Goal: Use online tool/utility: Utilize a website feature to perform a specific function

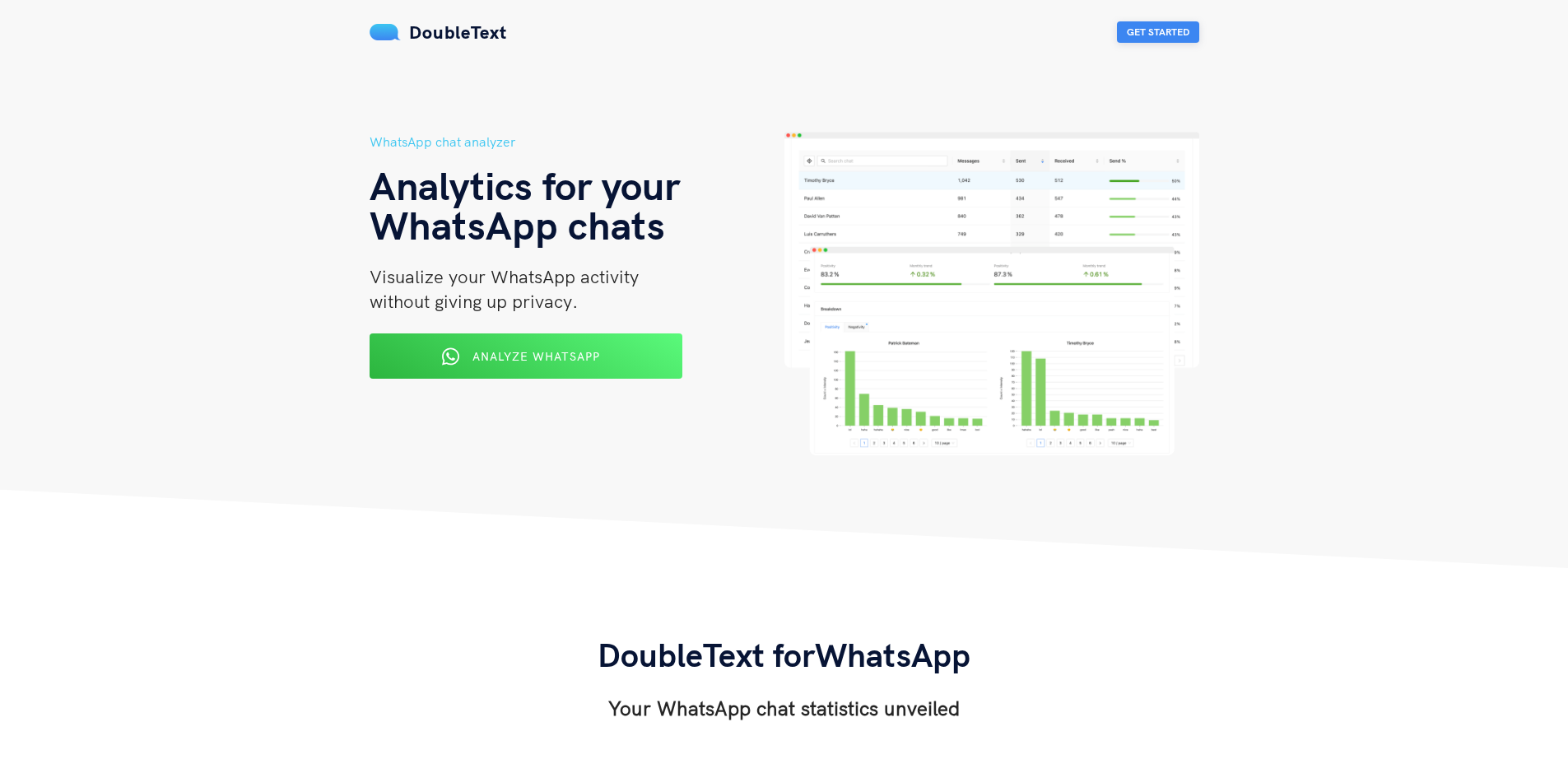
click at [1155, 34] on button "Get Started" at bounding box center [1158, 32] width 82 height 21
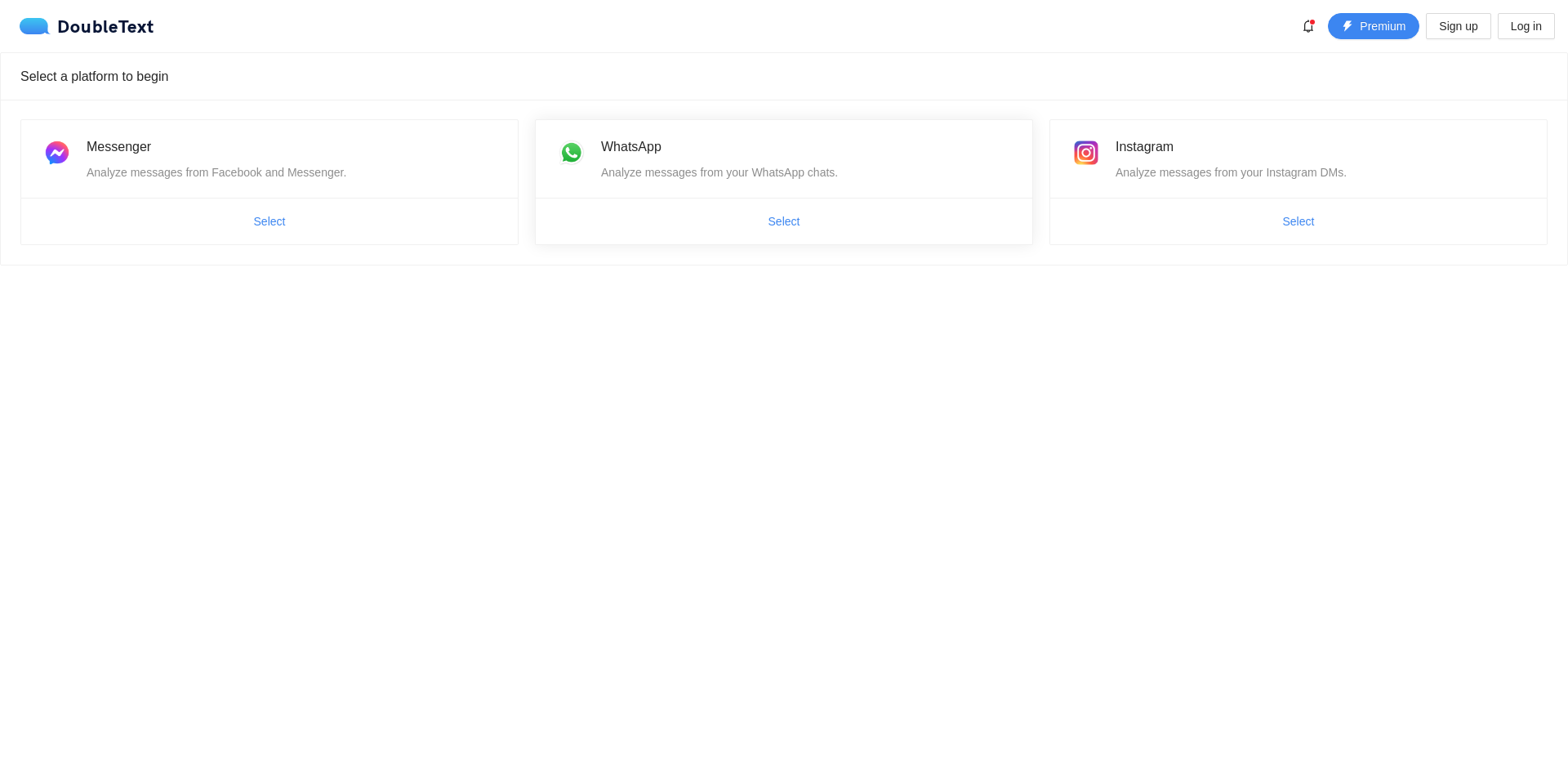
click at [634, 158] on div "WhatsApp Analyze messages from your WhatsApp chats." at bounding box center [806, 159] width 412 height 45
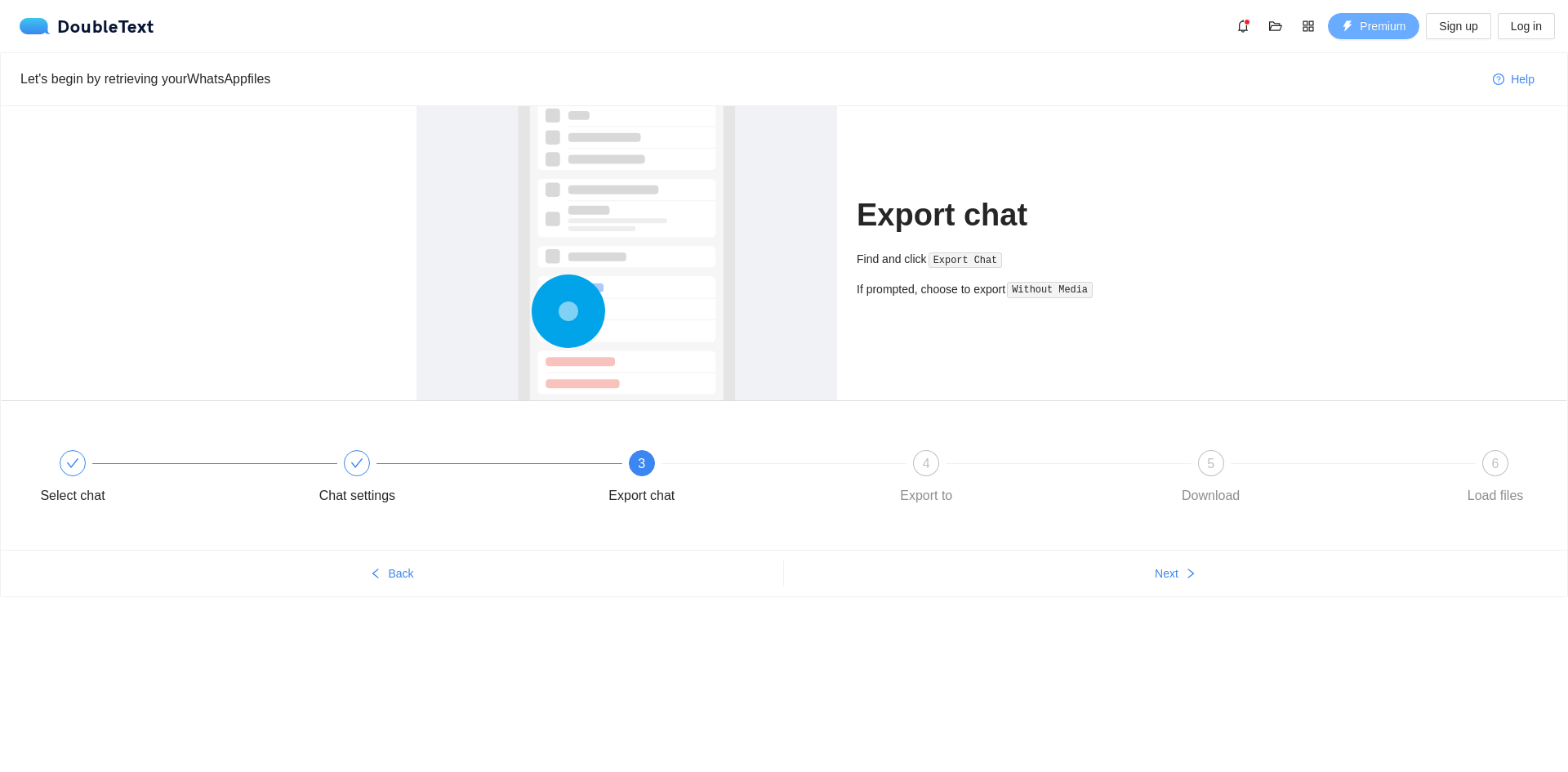
click at [1371, 33] on span "Premium" at bounding box center [1382, 25] width 46 height 18
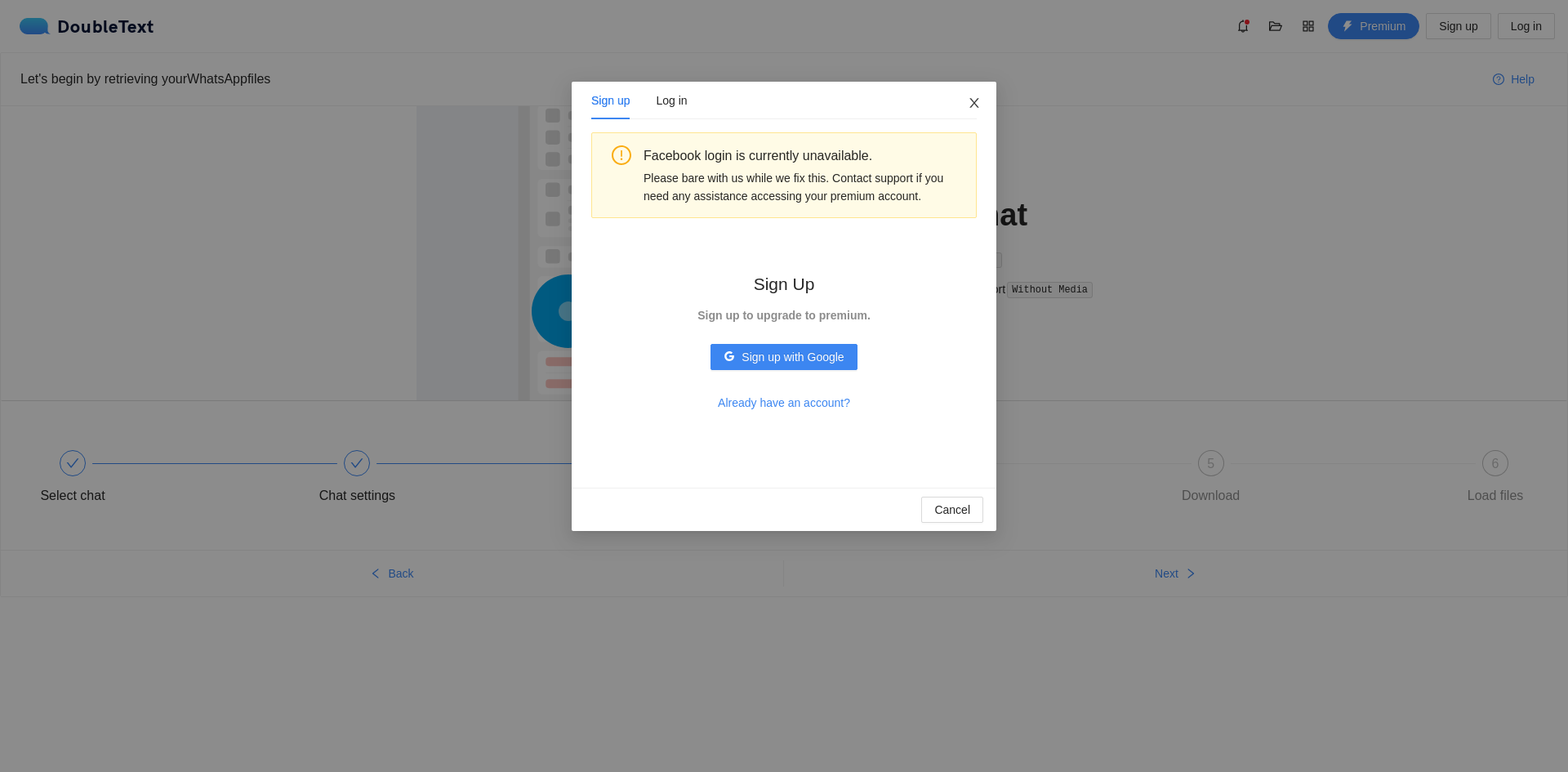
drag, startPoint x: 964, startPoint y: 122, endPoint x: 1050, endPoint y: 75, distance: 98.0
click at [964, 121] on span "Close" at bounding box center [975, 104] width 44 height 44
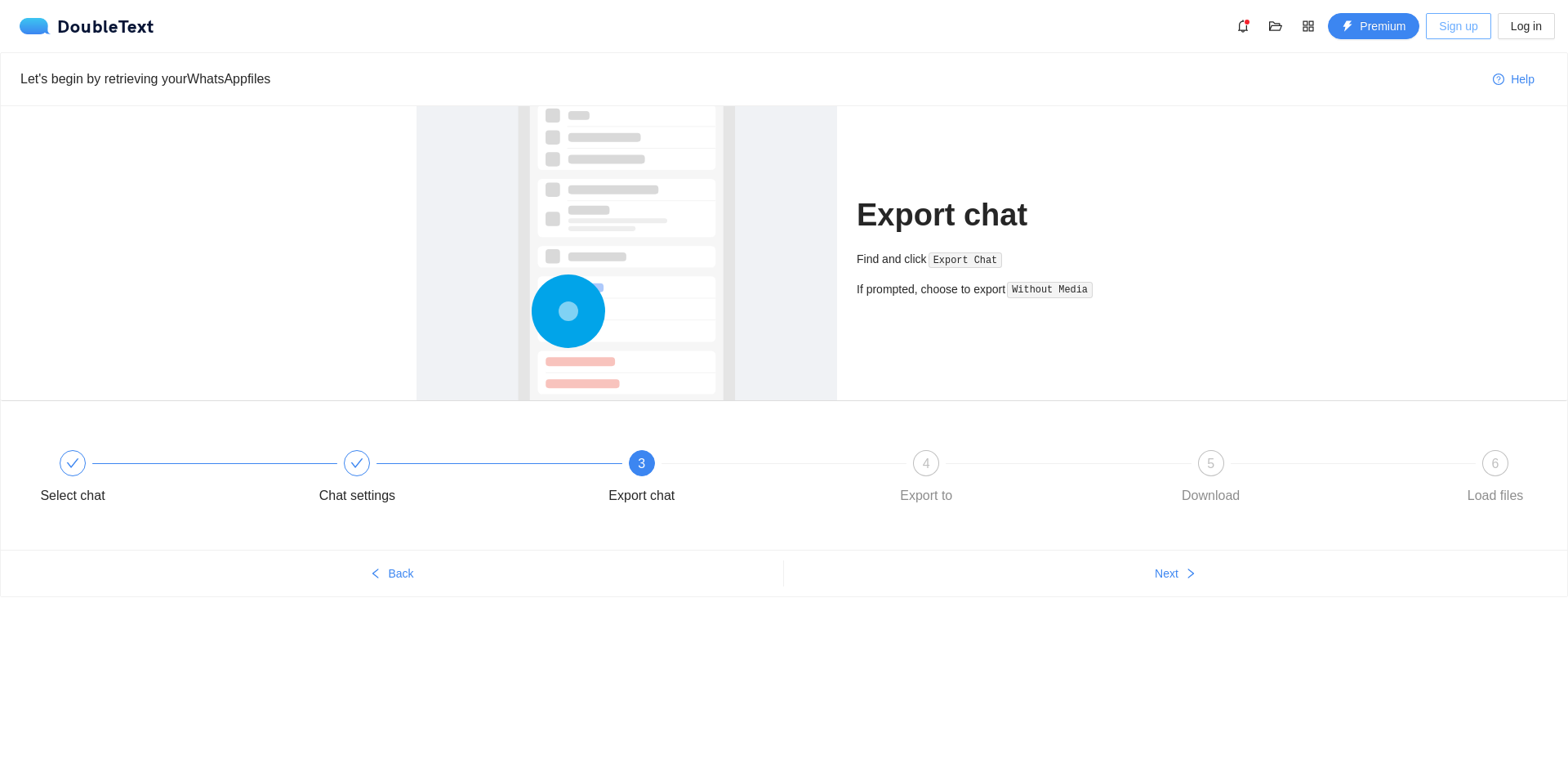
click at [1468, 30] on span "Sign up" at bounding box center [1458, 25] width 38 height 18
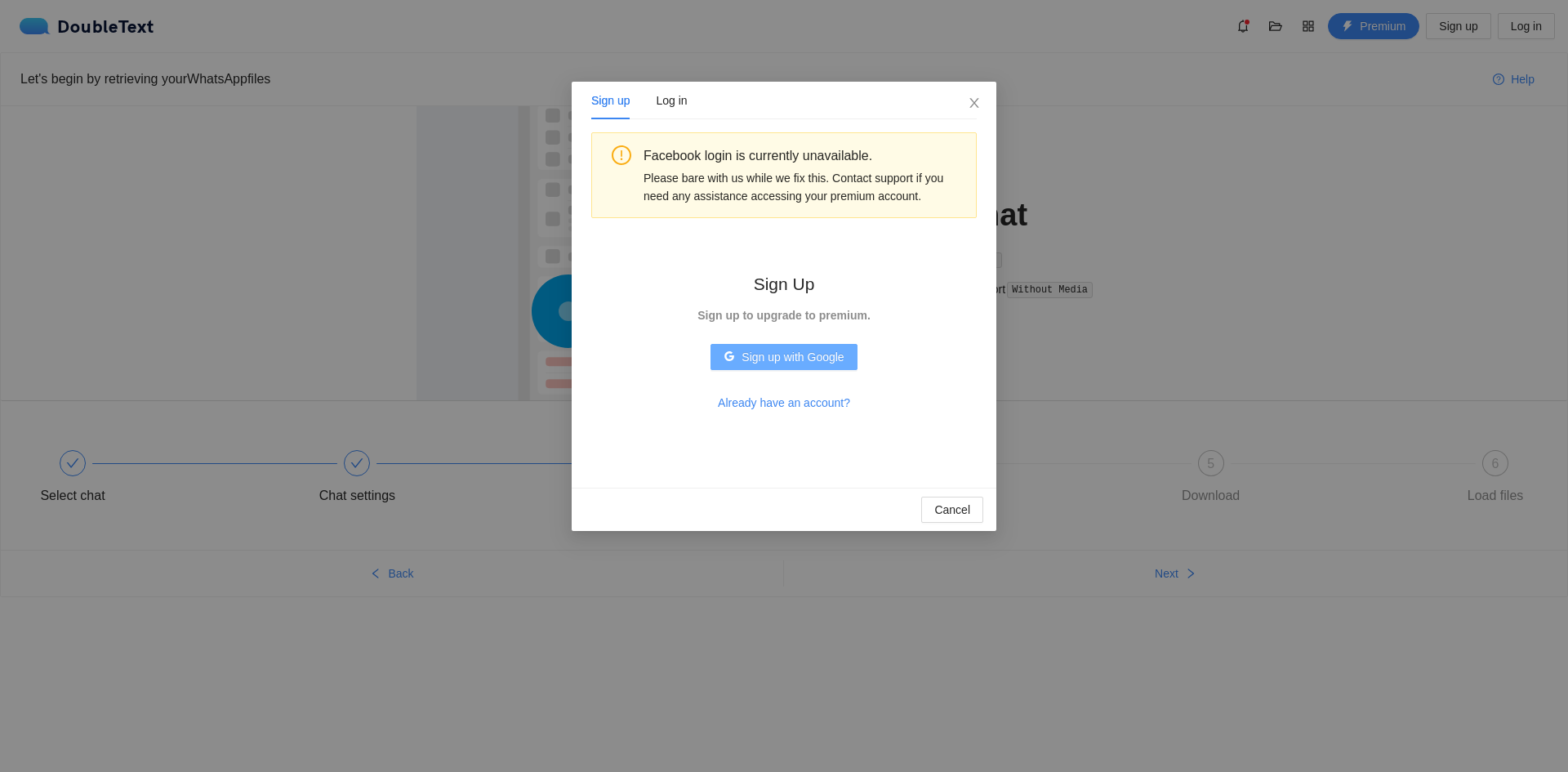
click at [806, 356] on span "Sign up with Google" at bounding box center [792, 357] width 102 height 18
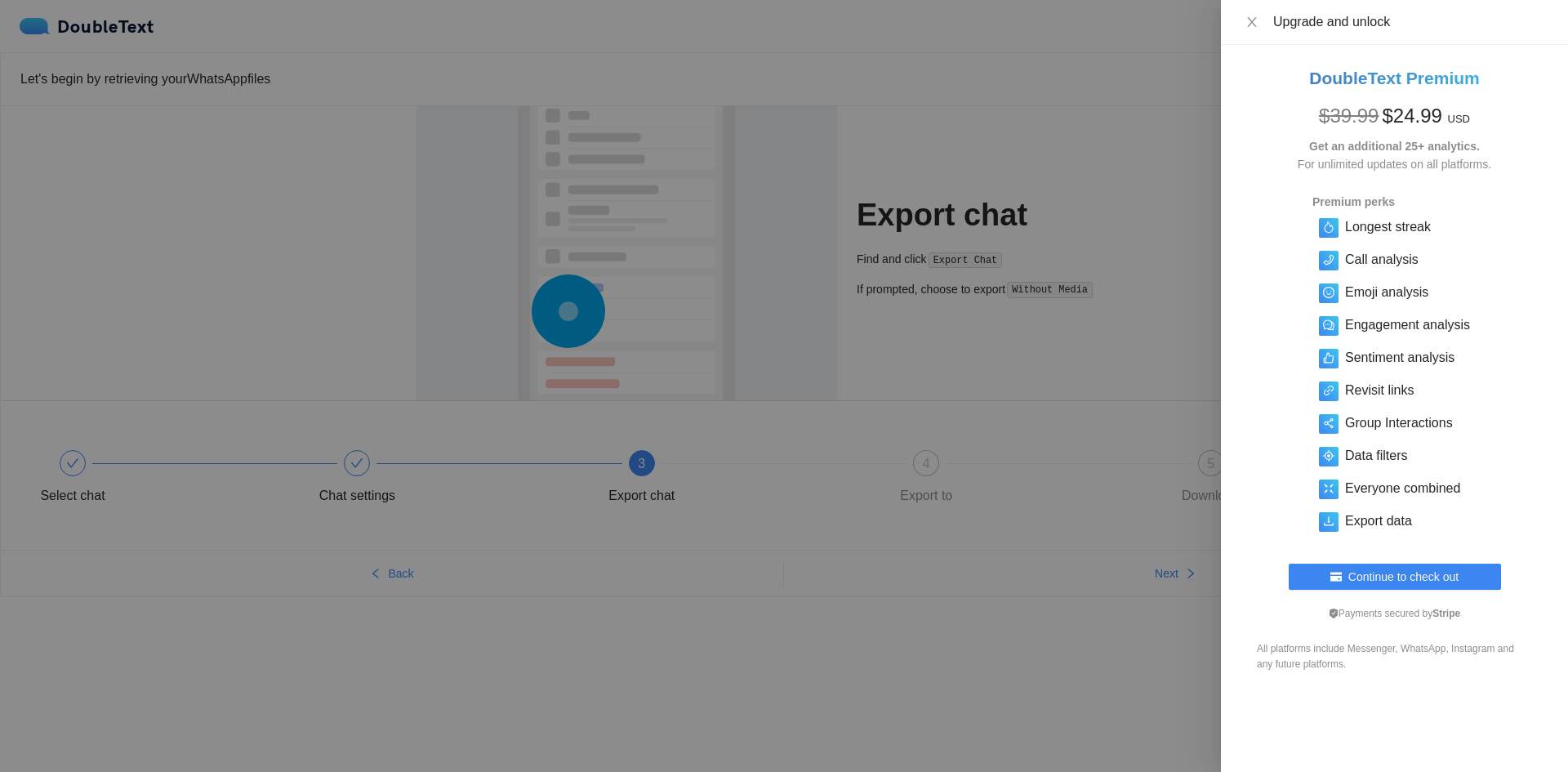
click at [1087, 288] on div at bounding box center [784, 386] width 1568 height 772
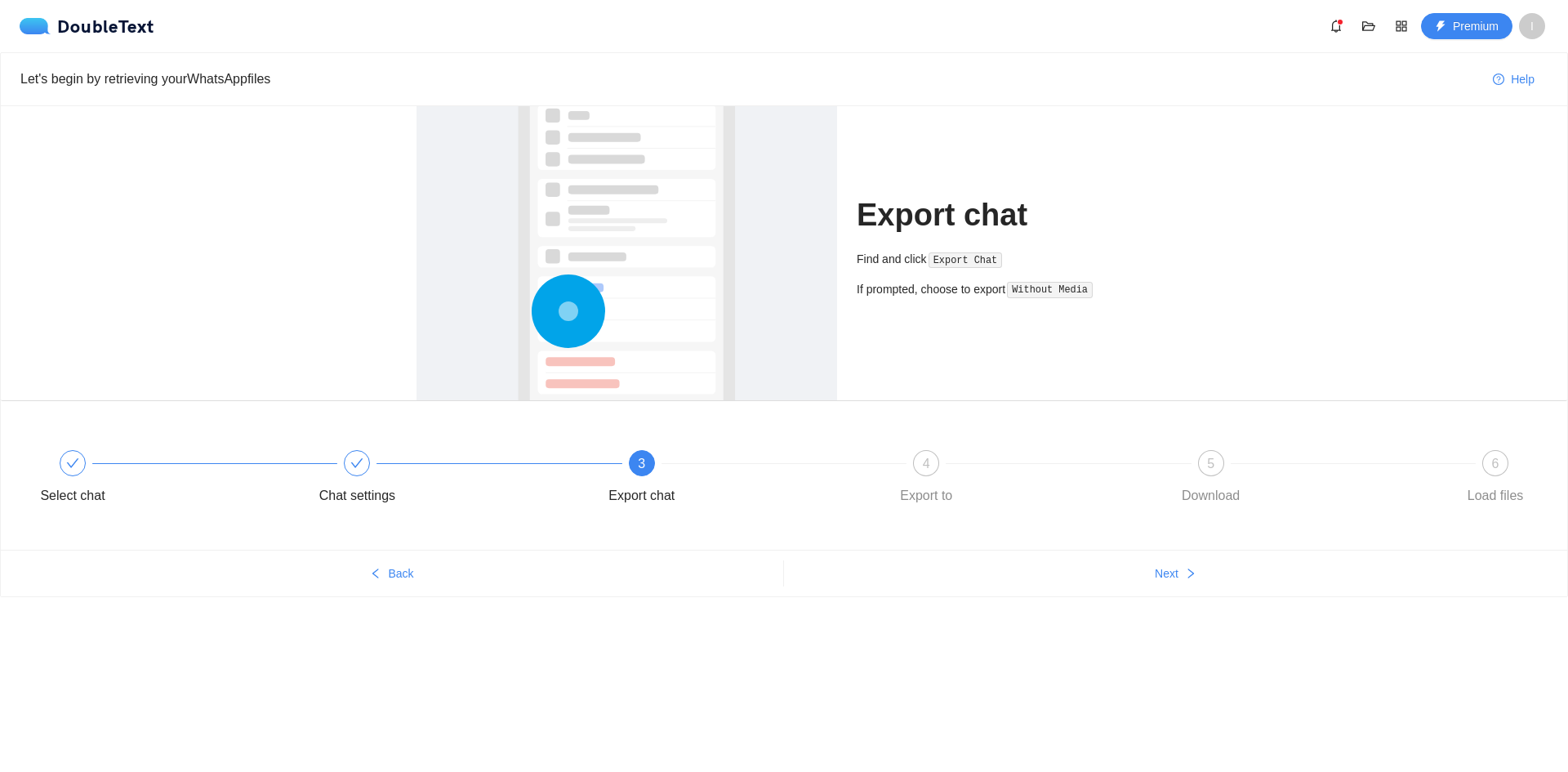
click at [1527, 24] on span "I" at bounding box center [1531, 25] width 26 height 26
click at [1182, 578] on button "Next" at bounding box center [1175, 573] width 783 height 26
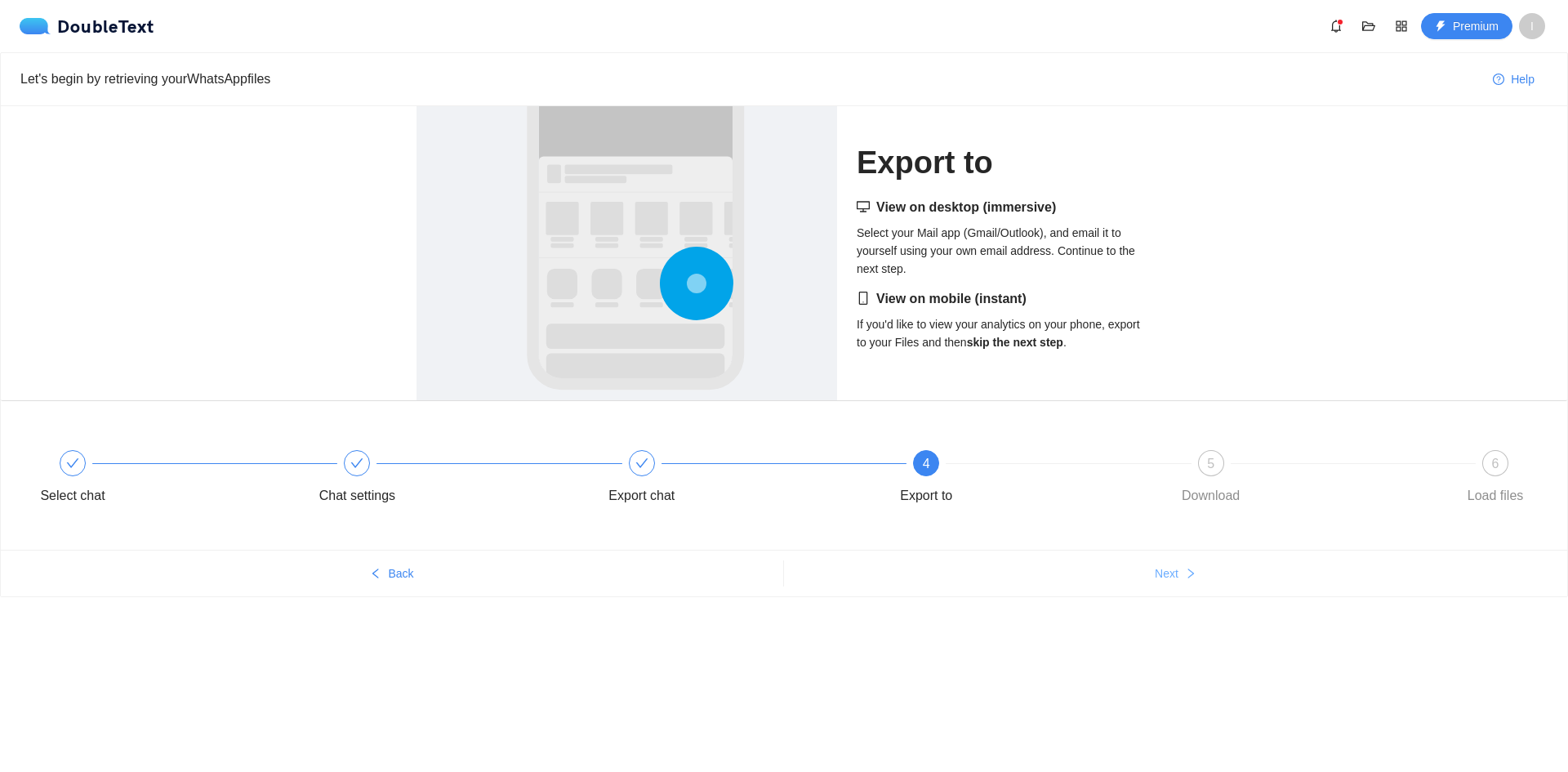
click at [1182, 578] on button "Next" at bounding box center [1175, 573] width 783 height 26
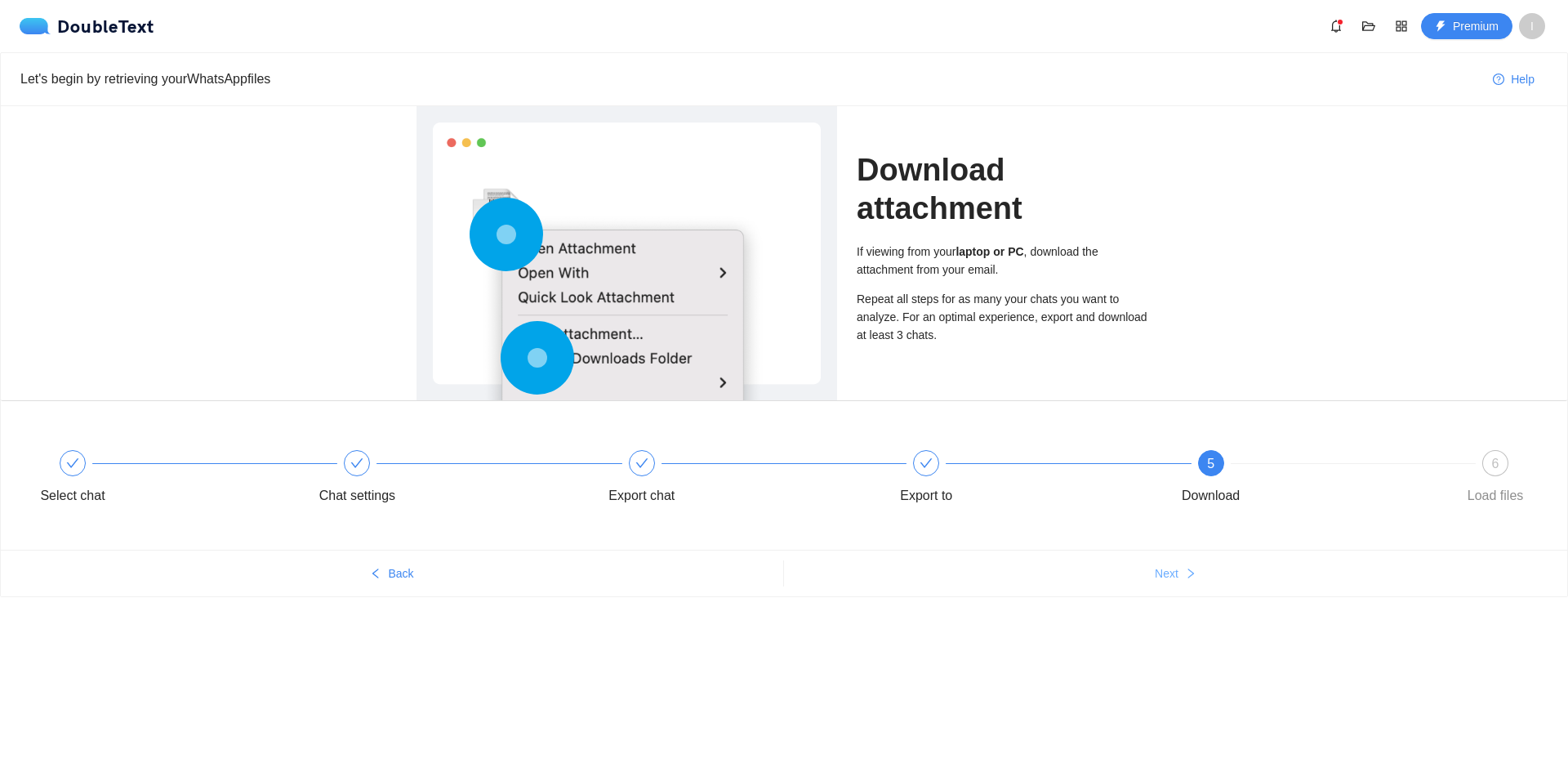
click at [1182, 578] on button "Next" at bounding box center [1175, 573] width 783 height 26
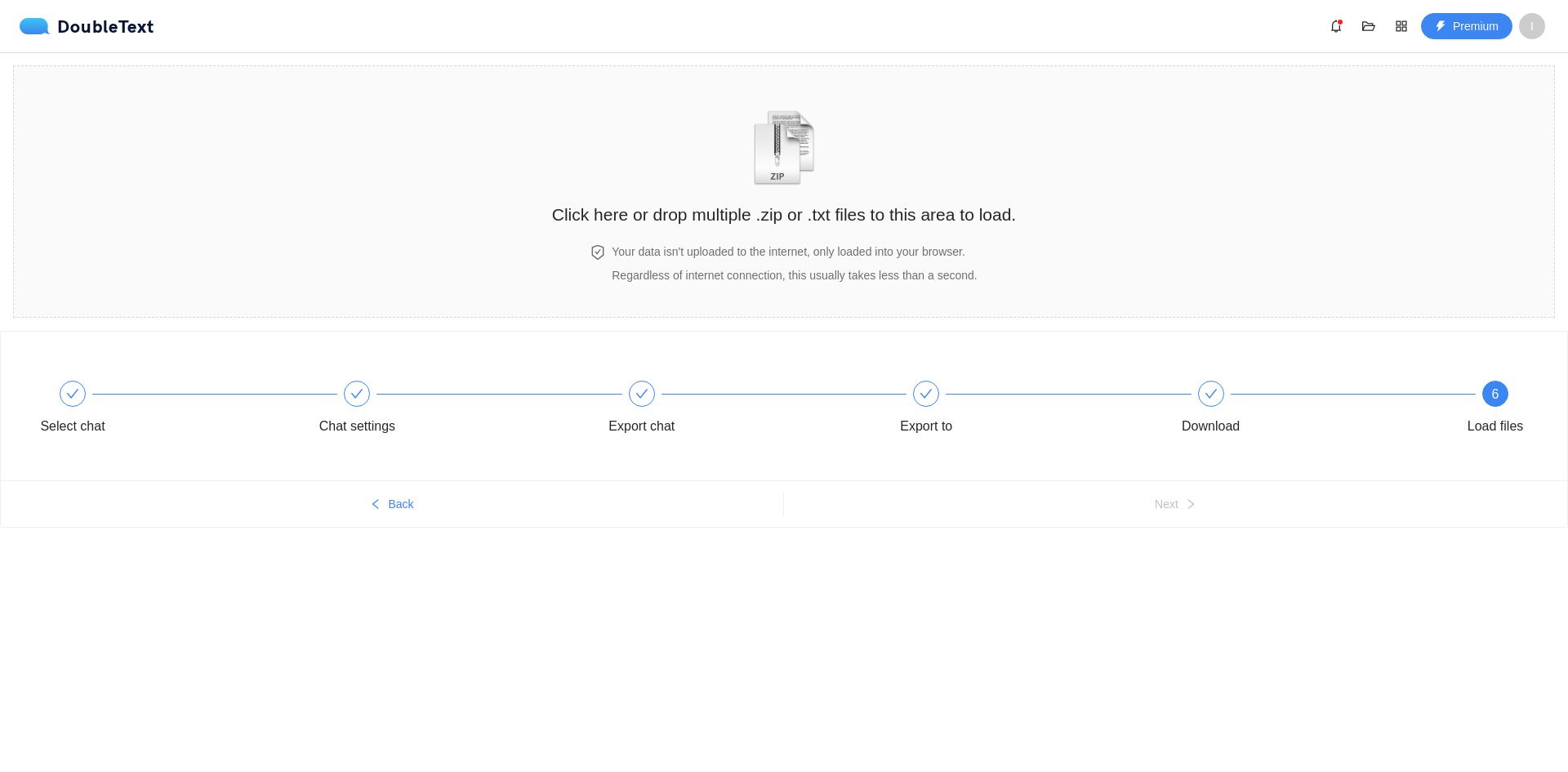
click at [122, 14] on div "DoubleText Premium I" at bounding box center [787, 25] width 1535 height 26
click at [113, 24] on div "DoubleText" at bounding box center [87, 25] width 135 height 16
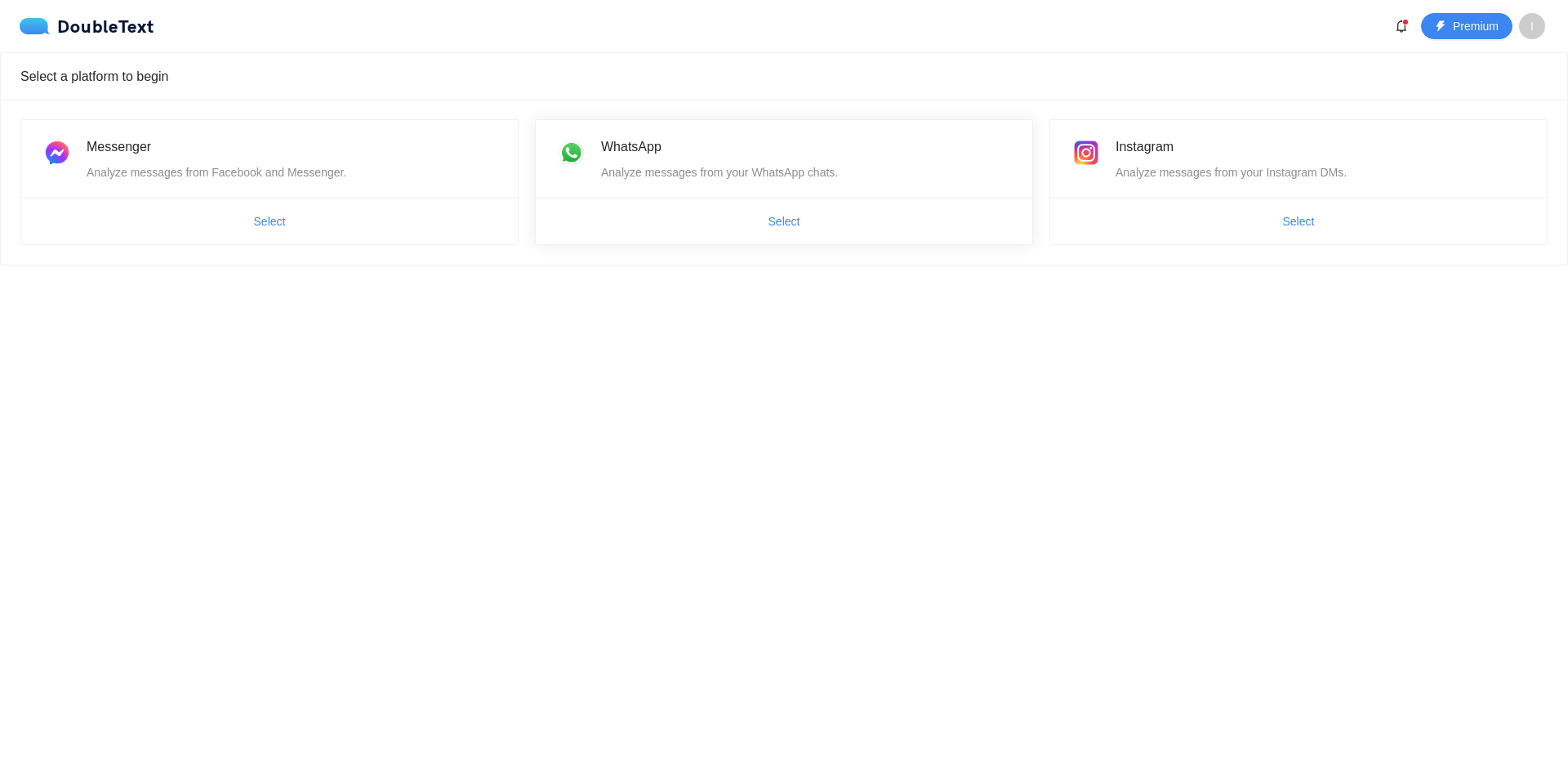
click at [743, 184] on div "WhatsApp Analyze messages from your WhatsApp chats." at bounding box center [784, 158] width 497 height 77
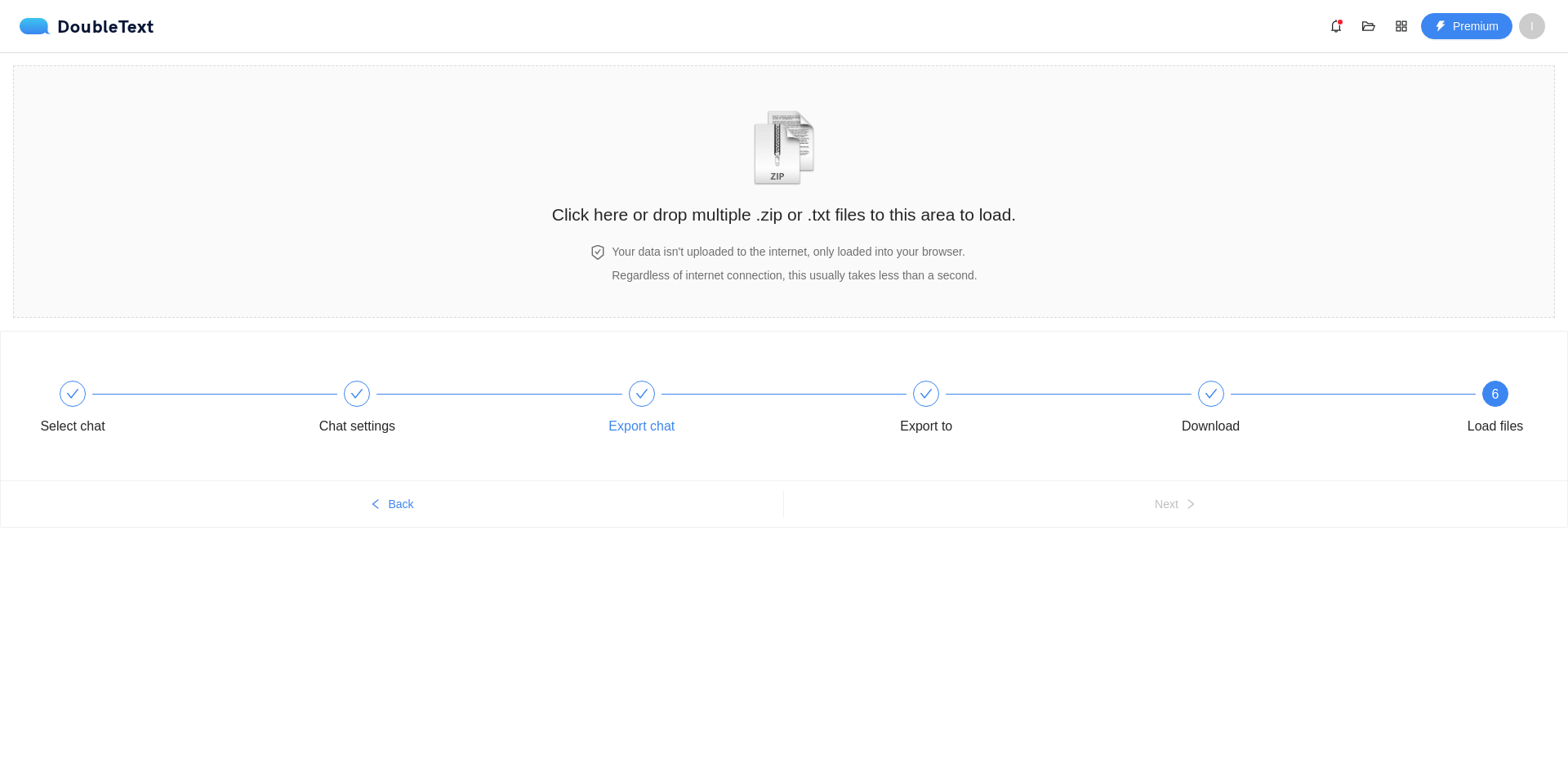
click at [631, 399] on div at bounding box center [642, 393] width 26 height 26
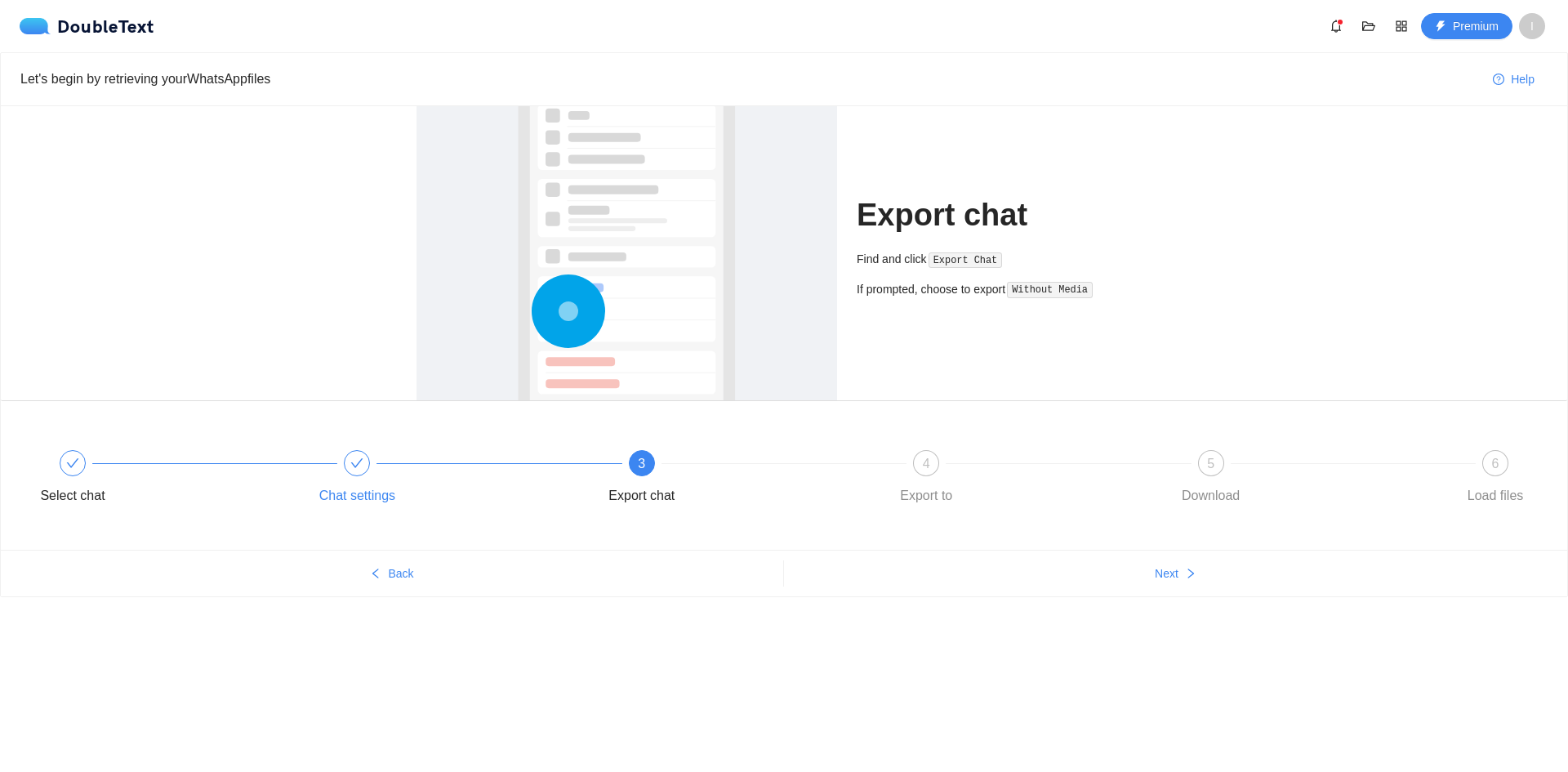
click at [348, 476] on div "Chat settings" at bounding box center [452, 479] width 284 height 59
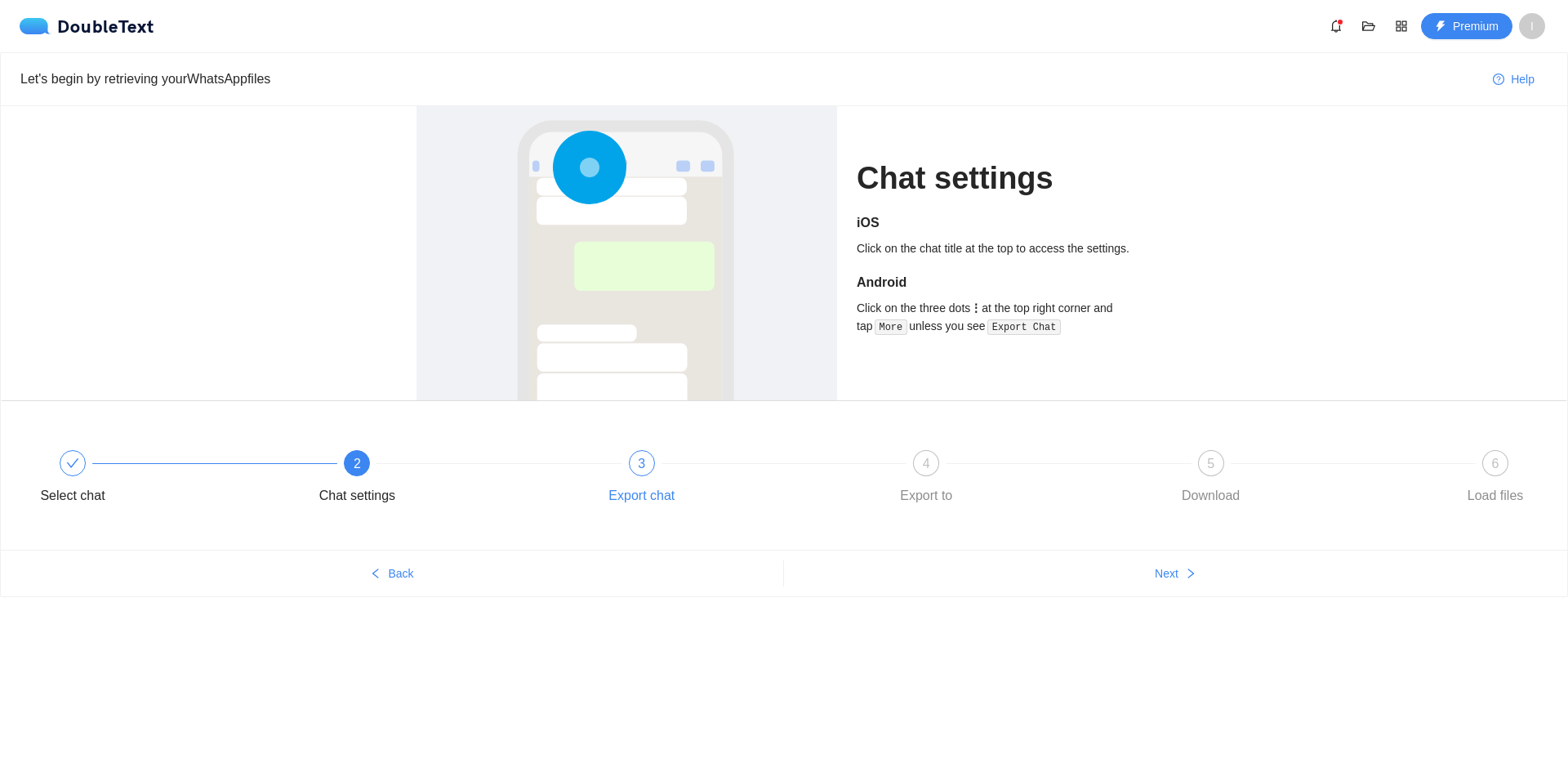
click at [682, 468] on div "3 Export chat" at bounding box center [736, 479] width 284 height 59
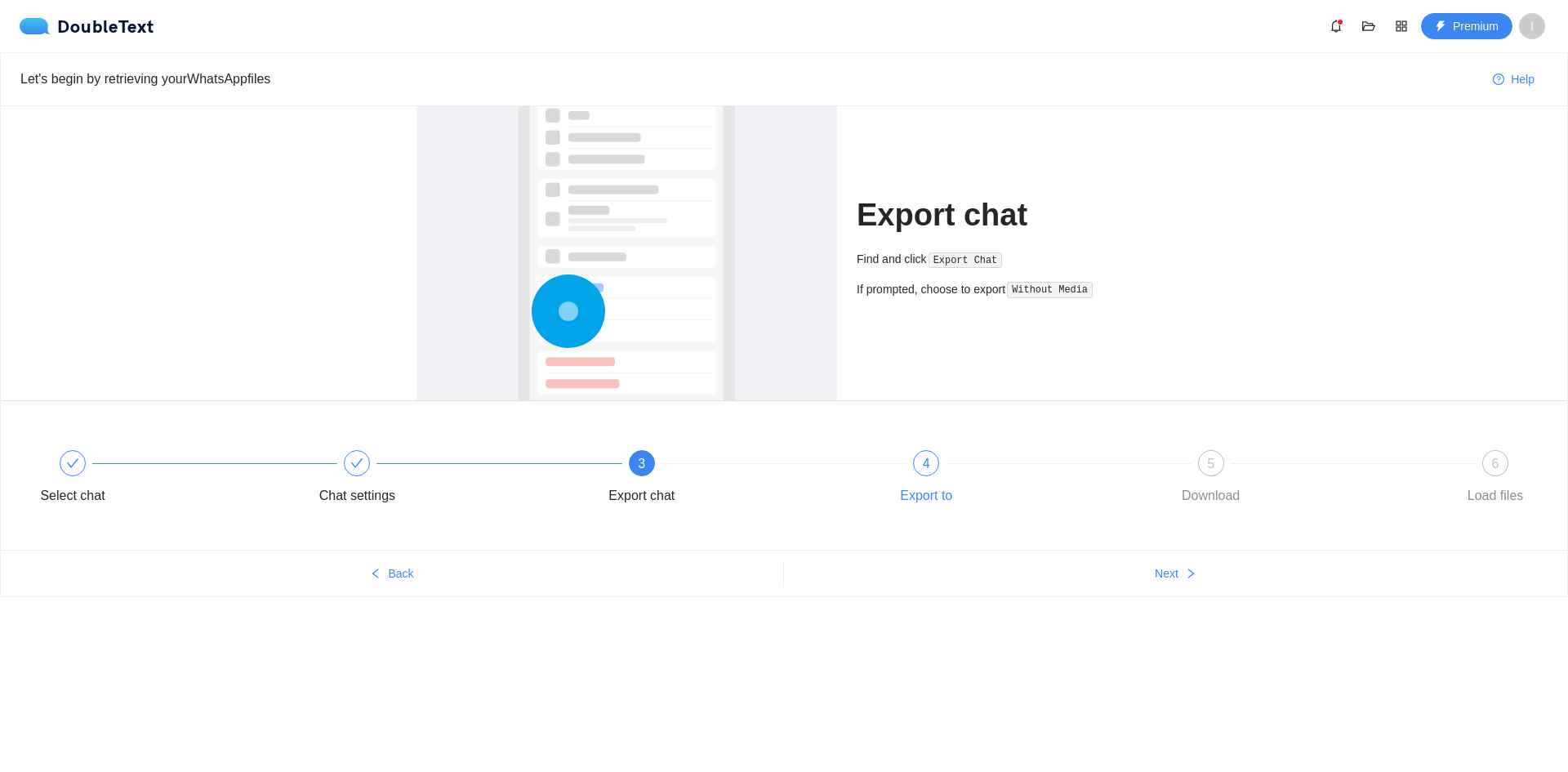
click at [910, 474] on div "4 Export to" at bounding box center [1020, 479] width 284 height 59
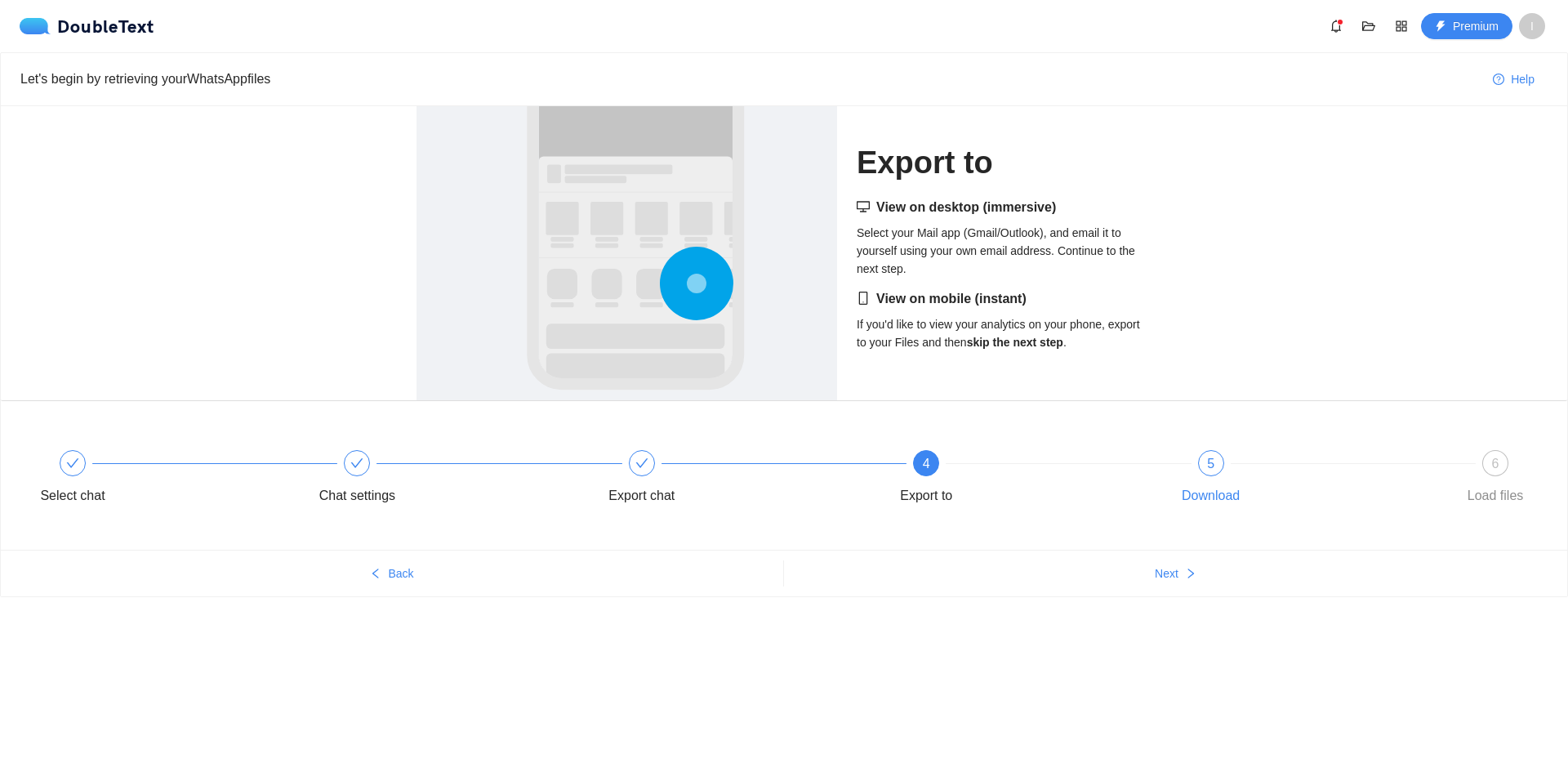
click at [1228, 466] on div "5 Download" at bounding box center [1306, 479] width 284 height 59
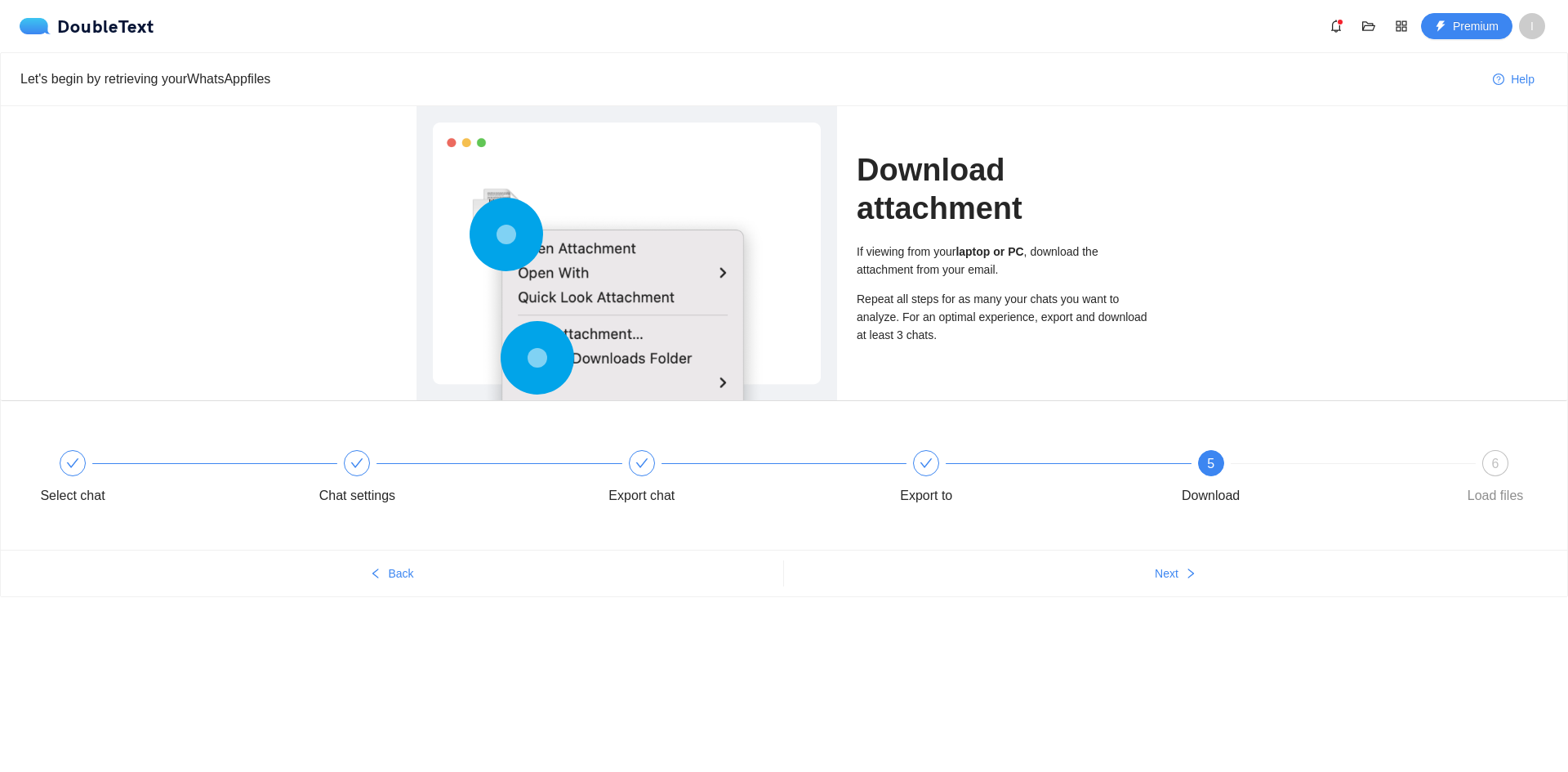
click at [1535, 33] on span "I" at bounding box center [1531, 25] width 26 height 26
click at [1500, 136] on span "Log out" at bounding box center [1505, 132] width 78 height 18
